Goal: Navigation & Orientation: Find specific page/section

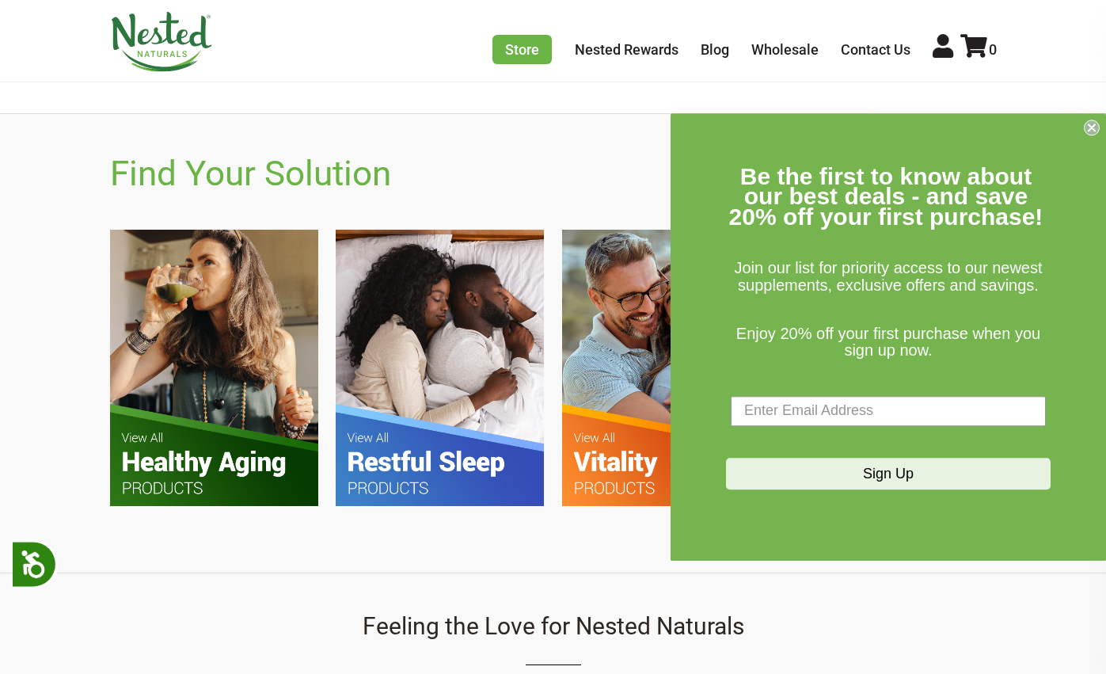
scroll to position [871, 0]
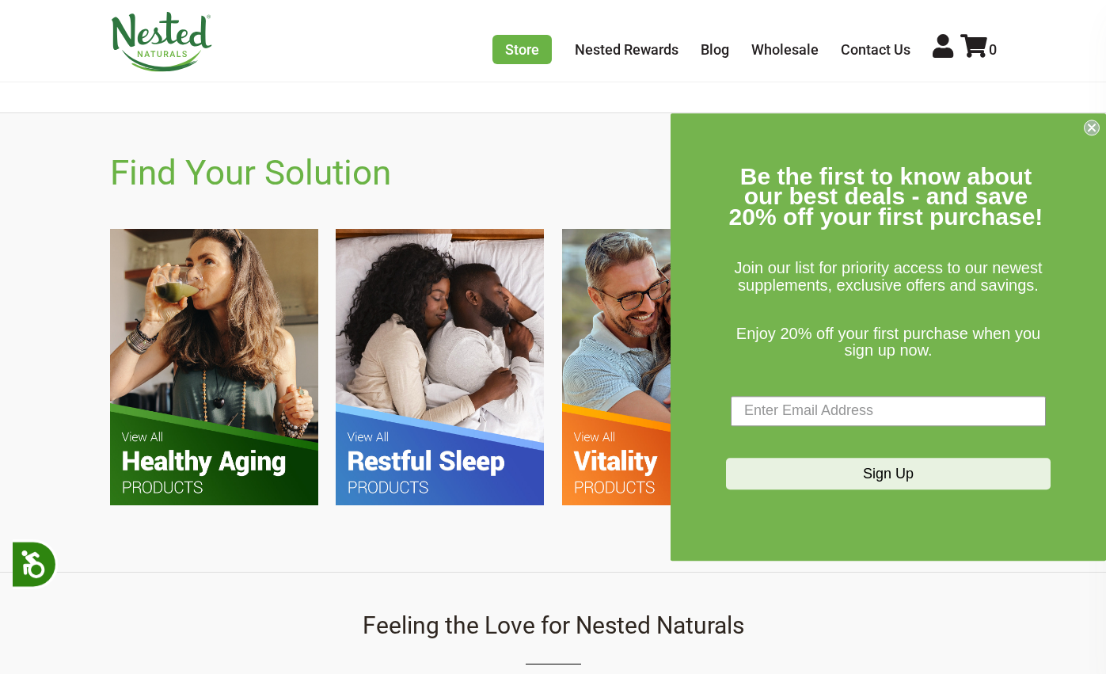
click at [193, 358] on img at bounding box center [214, 367] width 208 height 276
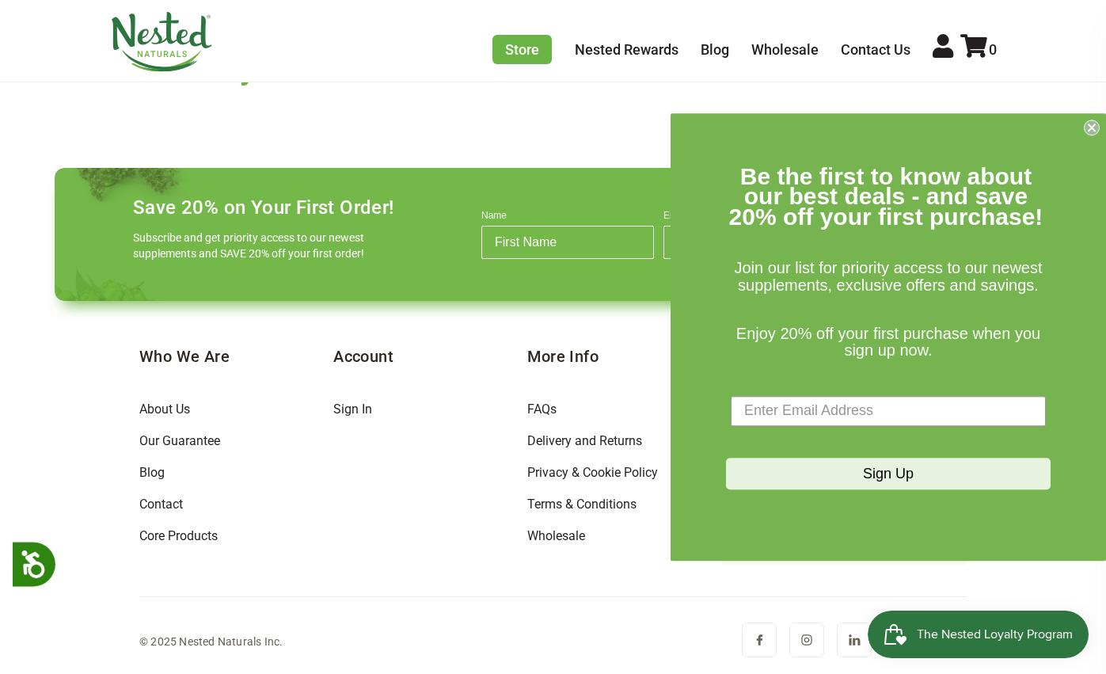
scroll to position [1896, 0]
click at [1095, 128] on circle "Close dialog" at bounding box center [1091, 127] width 15 height 15
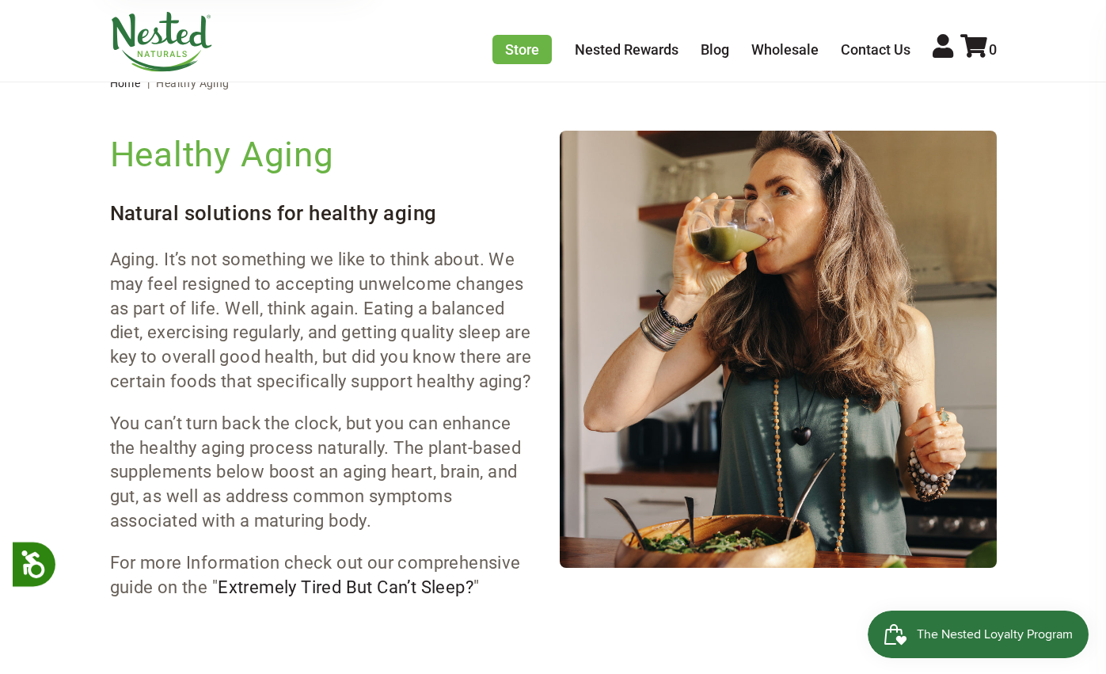
scroll to position [78, 0]
